Goal: Book appointment/travel/reservation

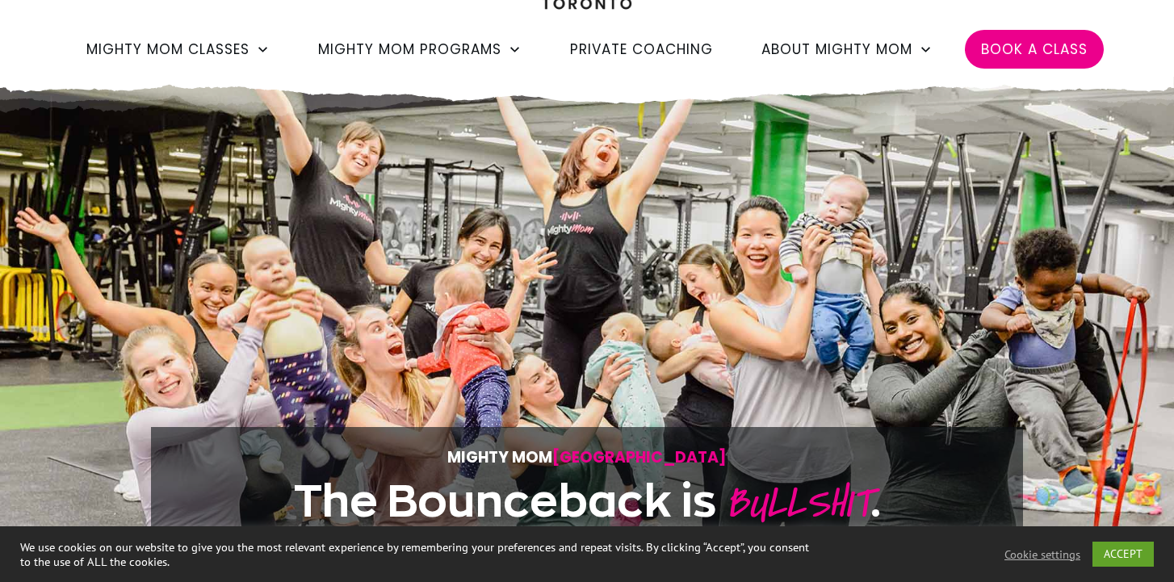
scroll to position [145, 0]
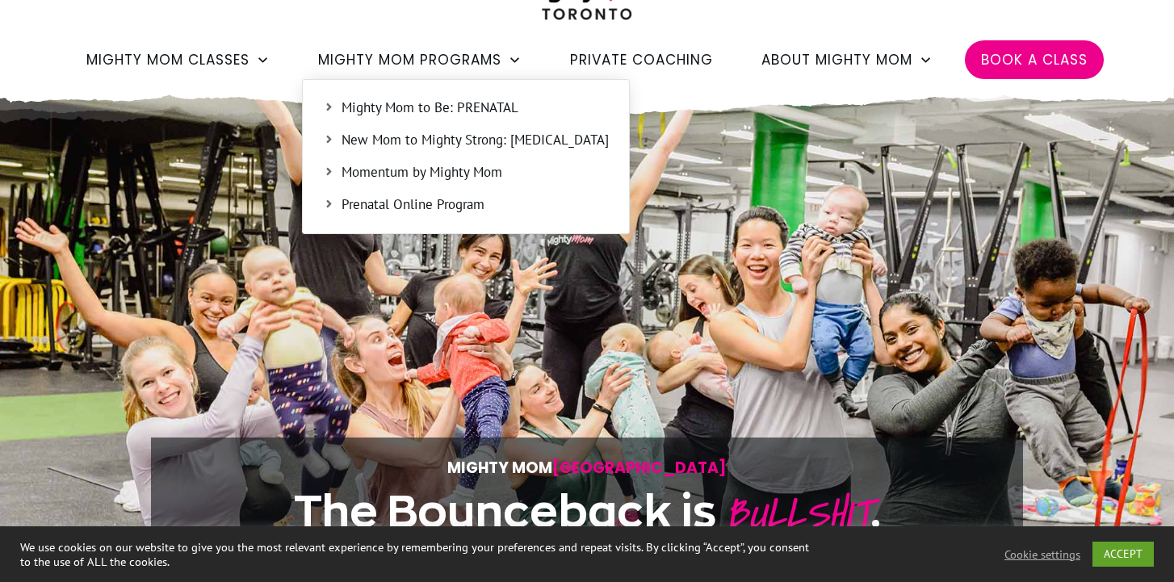
click at [466, 108] on span "Mighty Mom to Be: PRENATAL" at bounding box center [475, 108] width 267 height 21
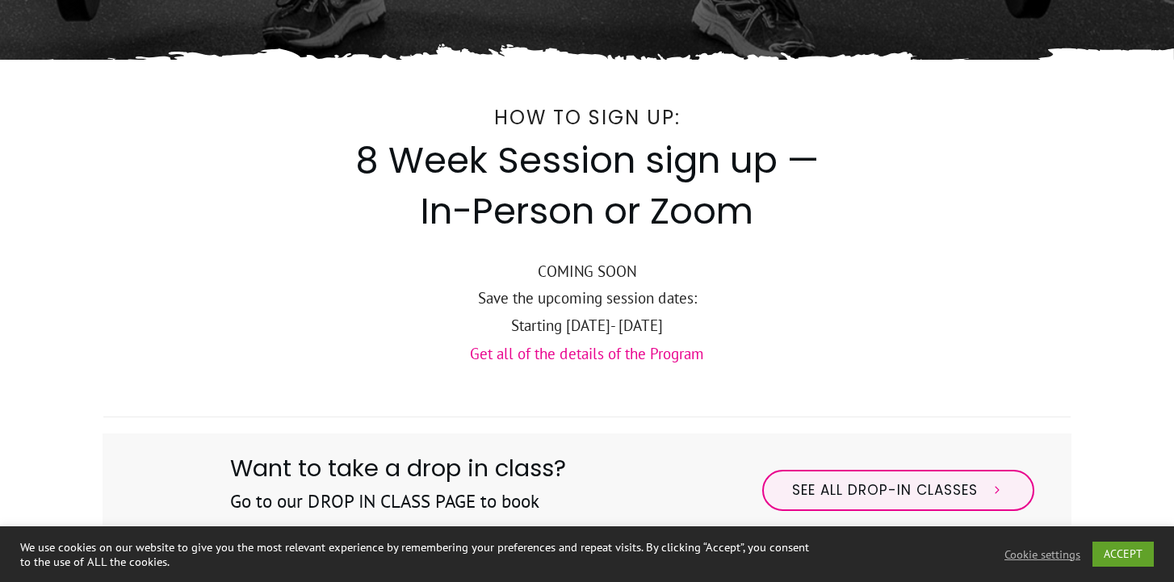
scroll to position [633, 0]
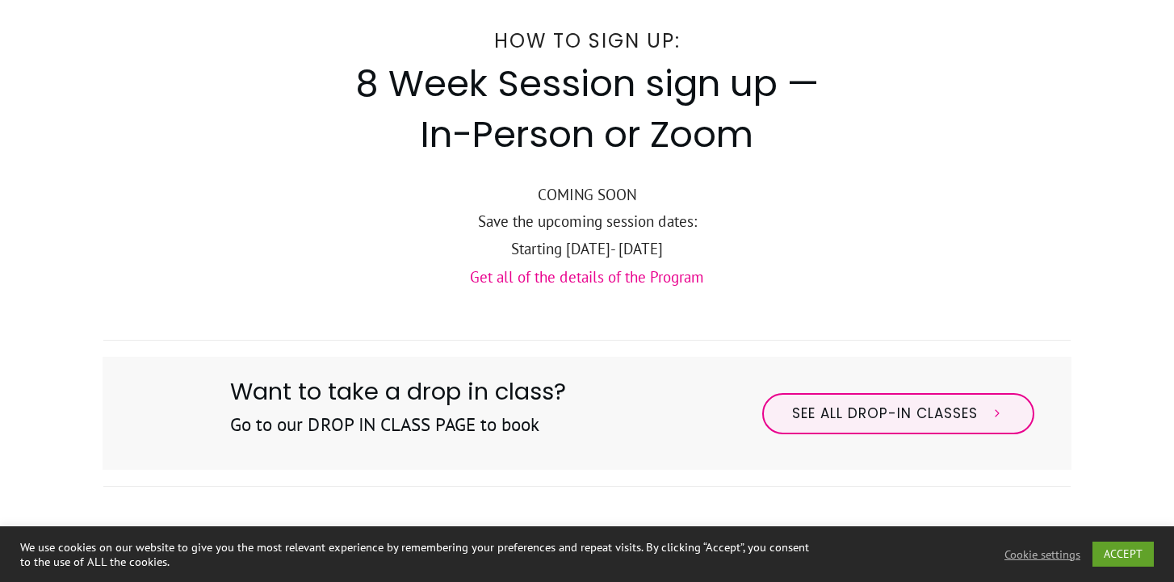
click at [567, 281] on link "Get all of the details of the Program" at bounding box center [587, 276] width 234 height 19
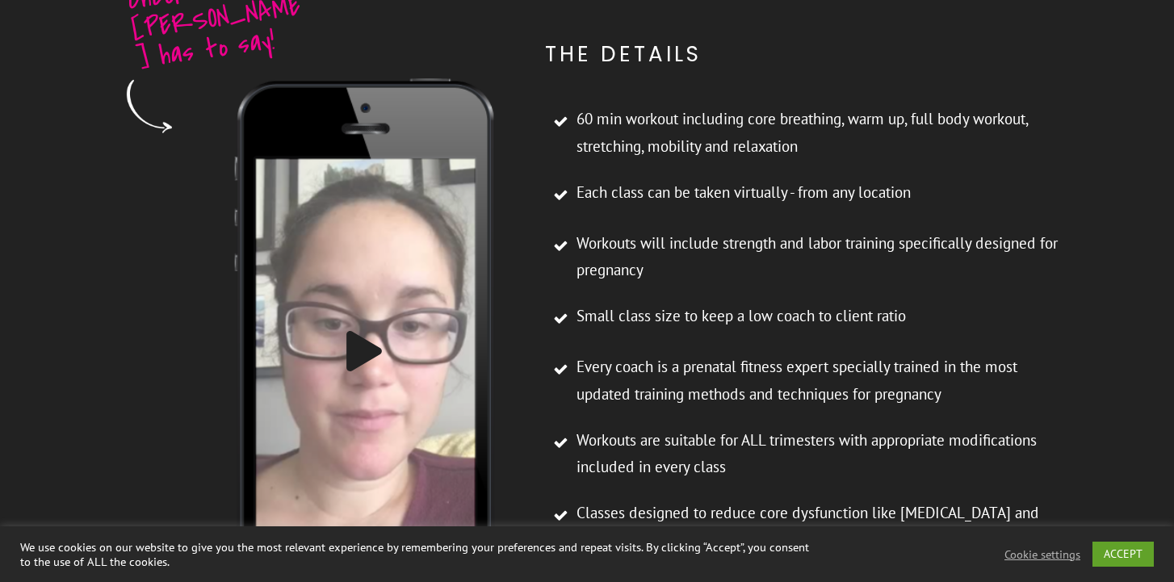
scroll to position [5646, 0]
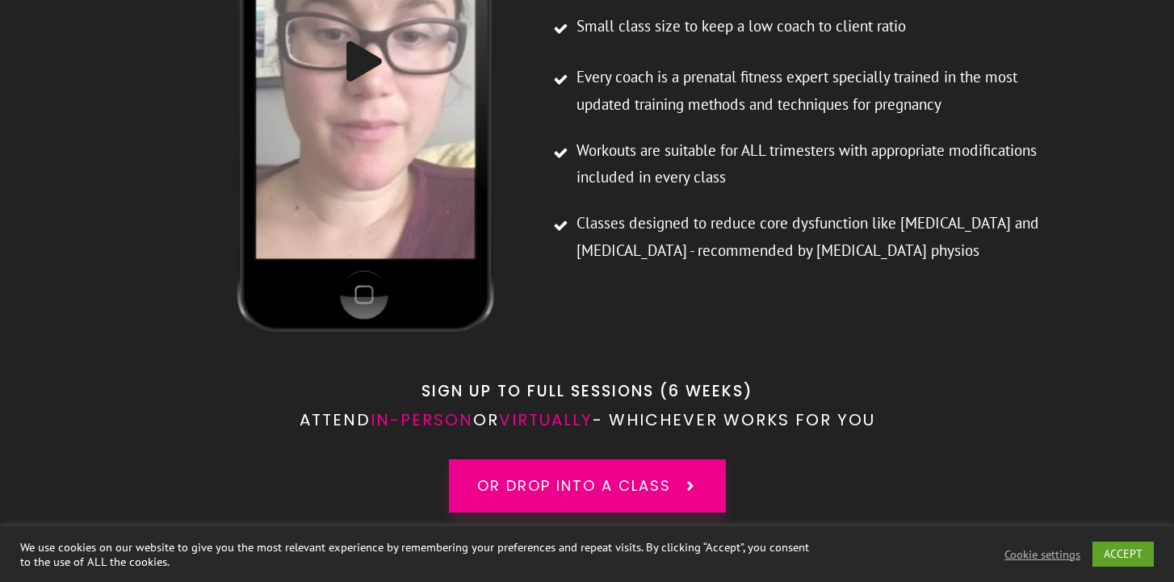
click at [400, 409] on span "in-person" at bounding box center [422, 420] width 103 height 23
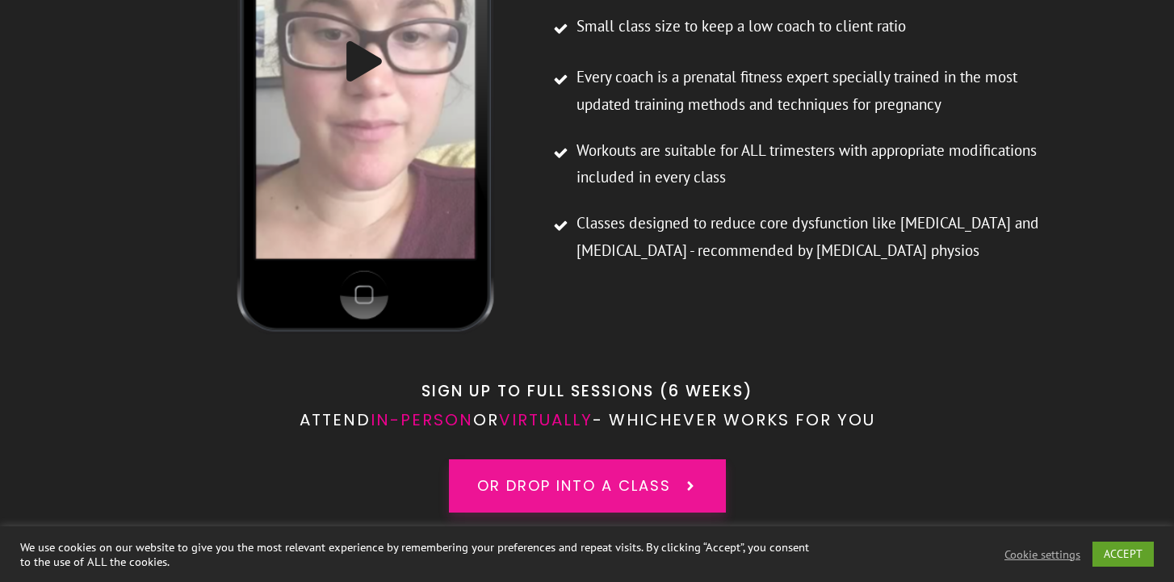
click at [607, 460] on link "or drop into a class" at bounding box center [587, 486] width 277 height 53
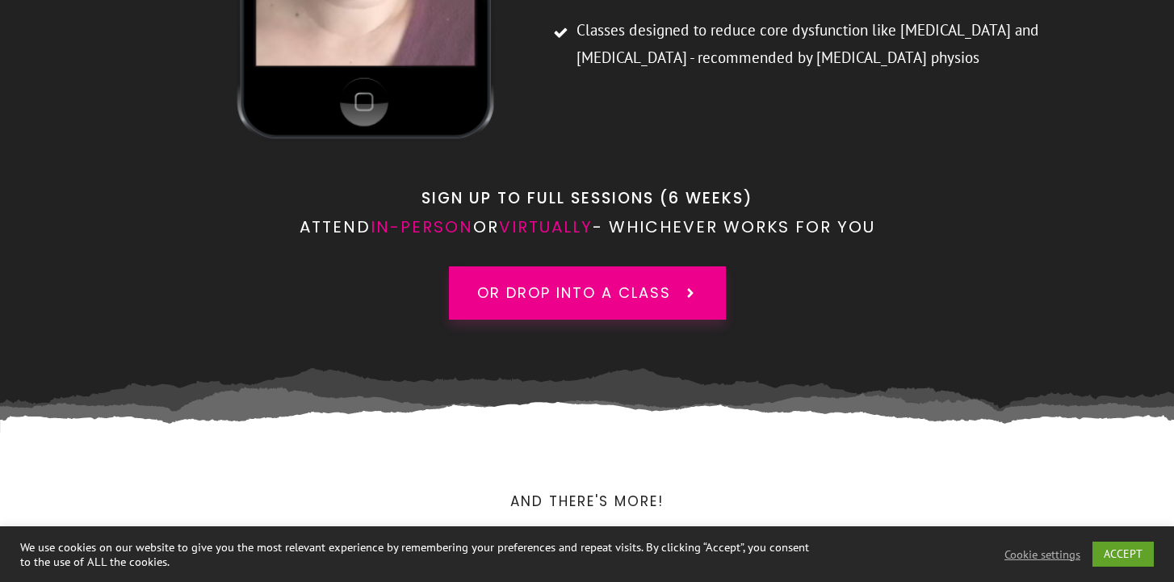
scroll to position [5848, 0]
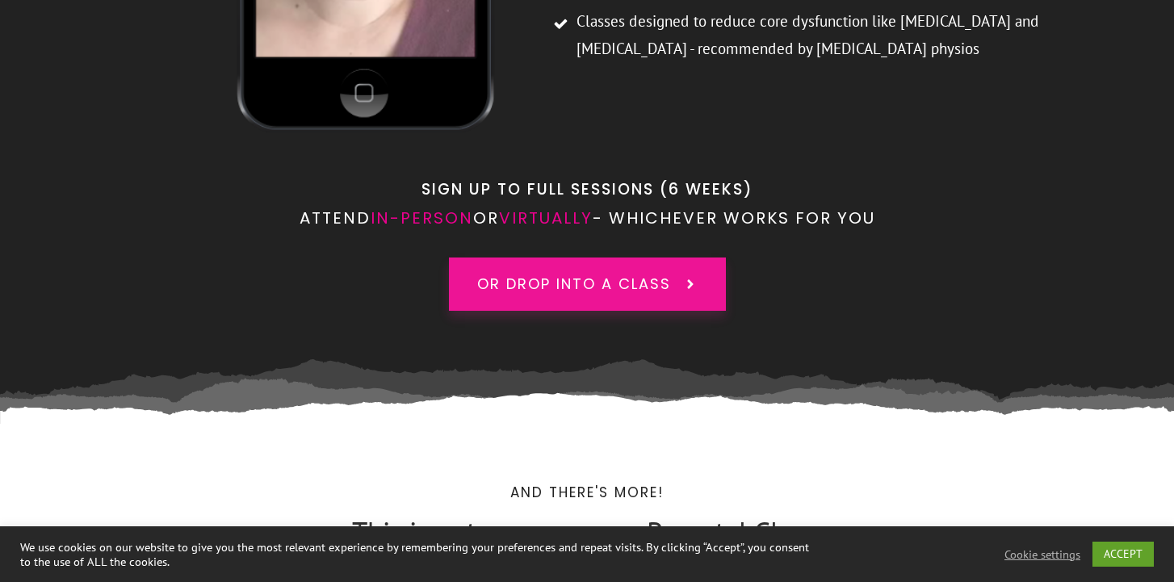
click at [633, 274] on span "or drop into a class" at bounding box center [574, 284] width 194 height 21
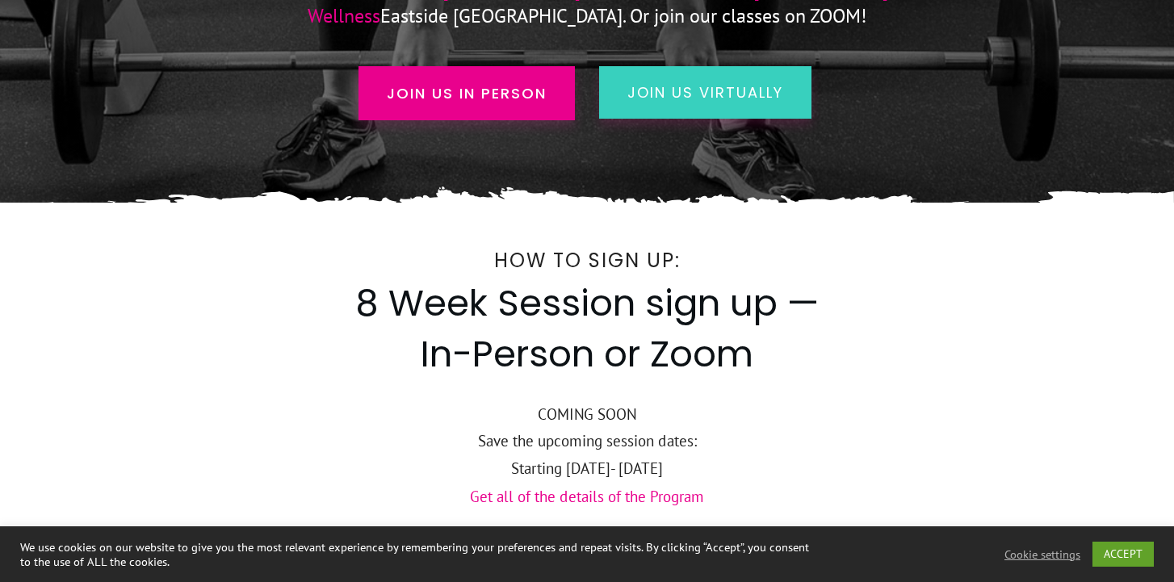
scroll to position [0, 0]
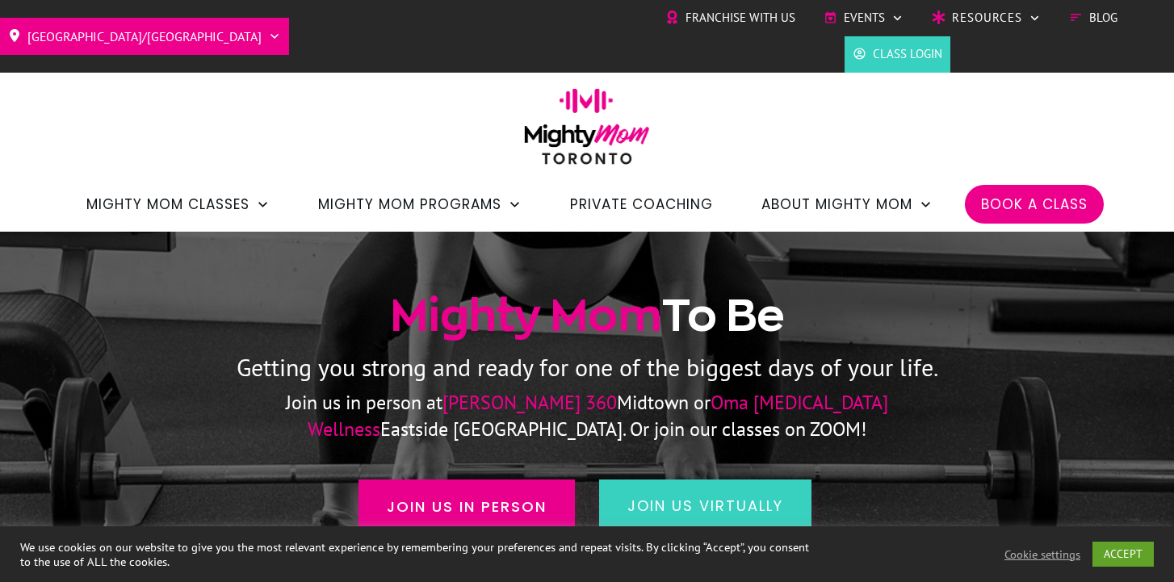
click at [1016, 195] on span "Book a Class" at bounding box center [1034, 204] width 107 height 27
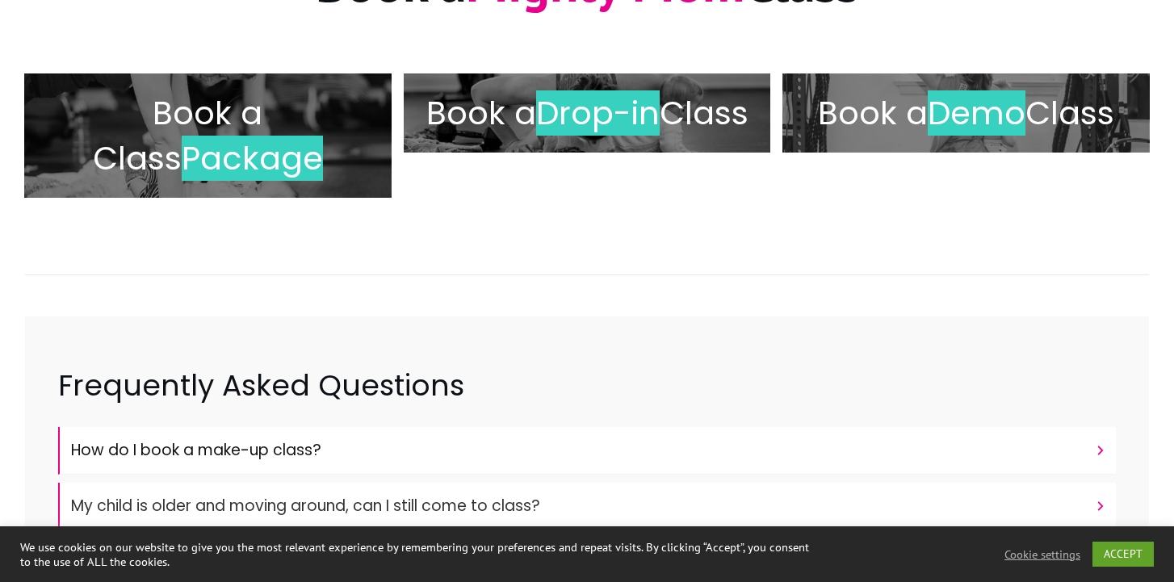
scroll to position [343, 0]
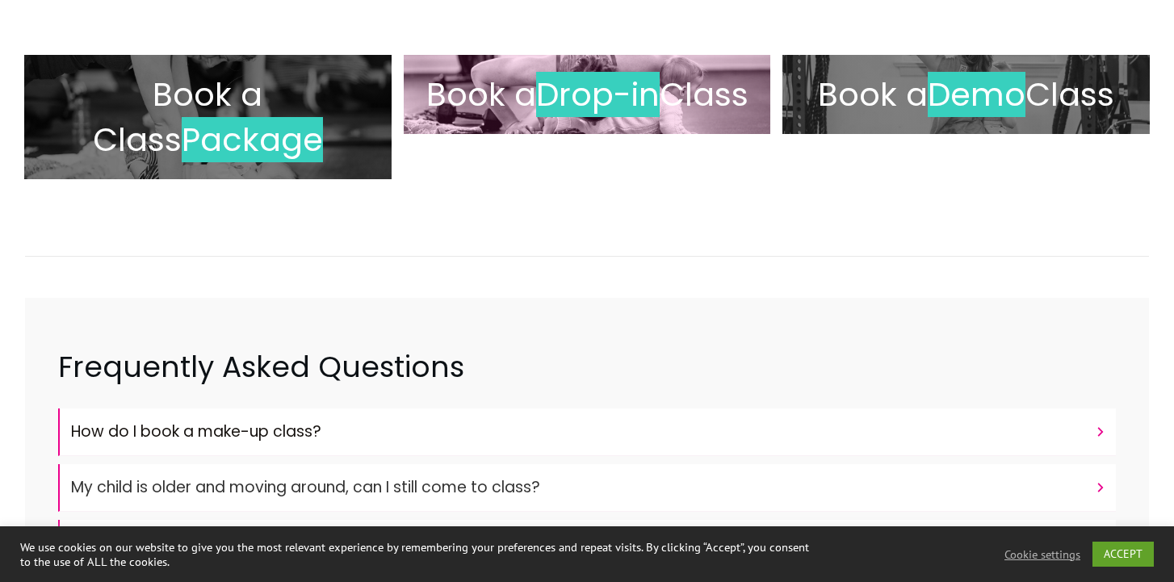
click at [520, 117] on h2 "Book a Drop-in Class" at bounding box center [588, 94] width 334 height 45
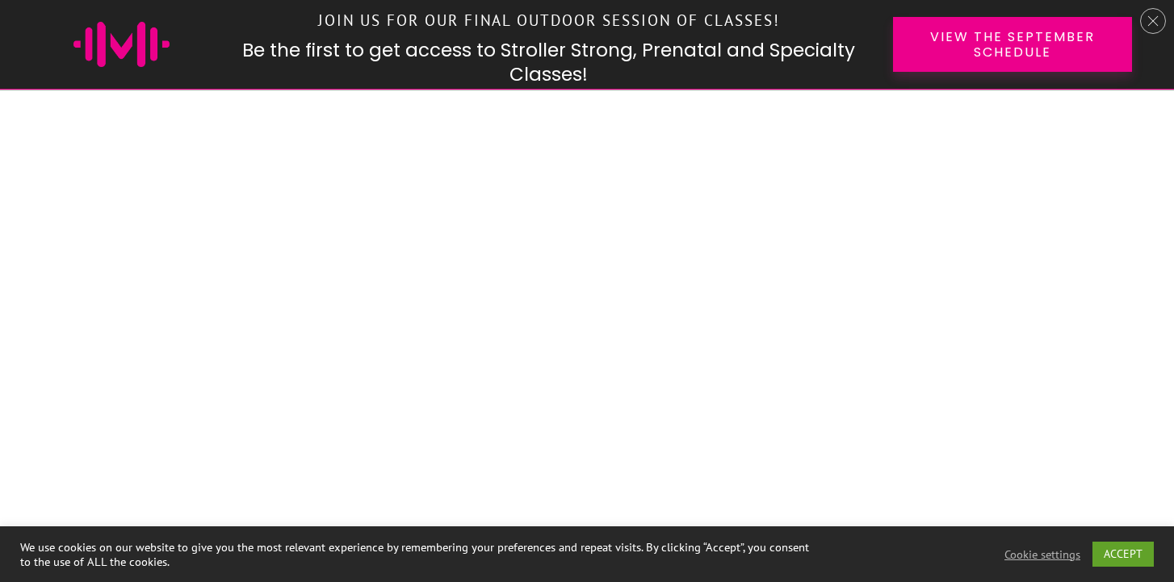
scroll to position [1879, 0]
